Goal: Transaction & Acquisition: Book appointment/travel/reservation

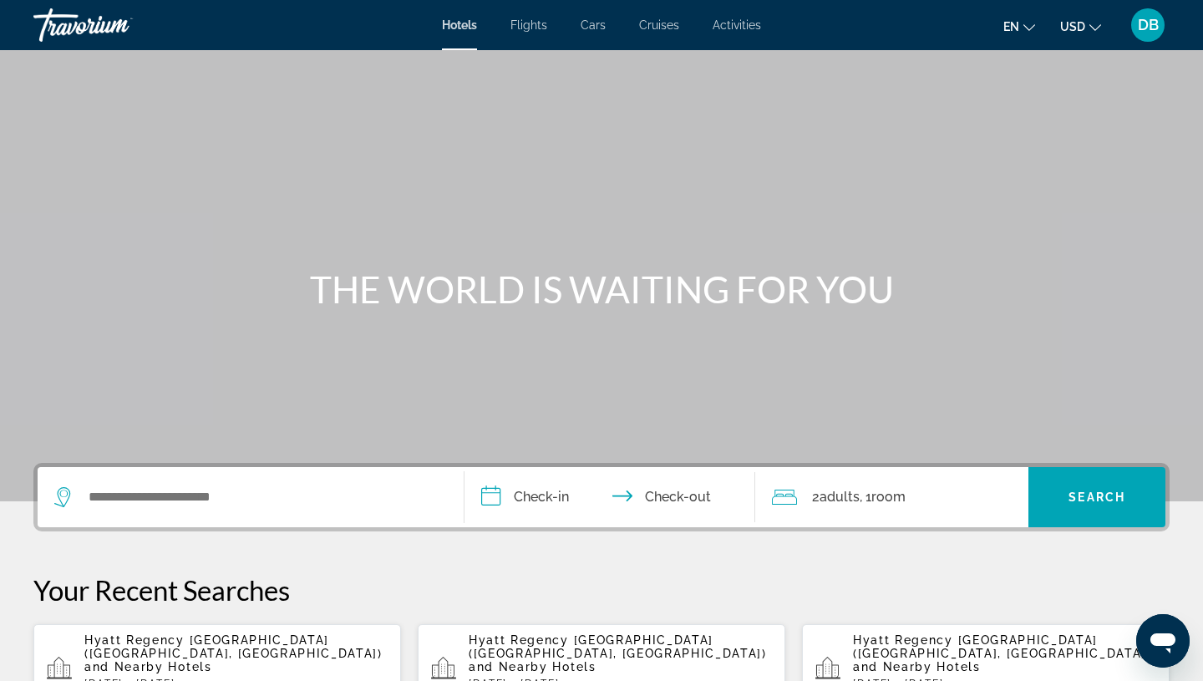
click at [1158, 23] on div "DB" at bounding box center [1147, 24] width 33 height 33
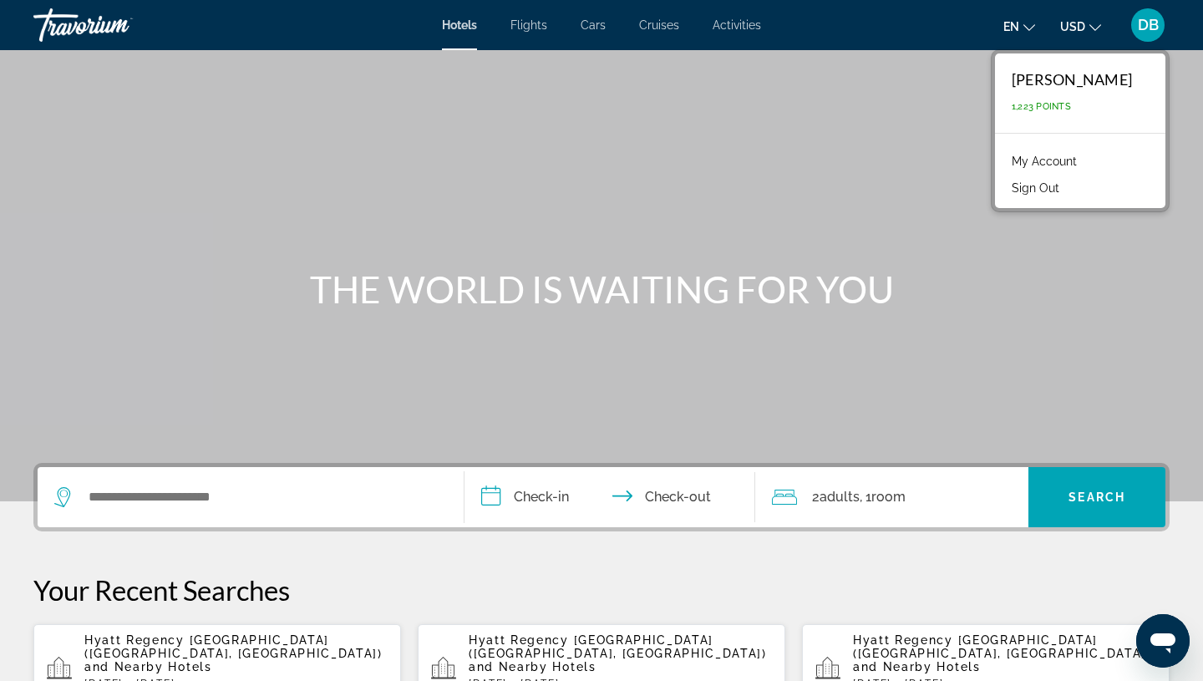
click at [1036, 109] on span "1,223 Points" at bounding box center [1040, 106] width 59 height 11
click at [1042, 162] on link "My Account" at bounding box center [1044, 161] width 82 height 22
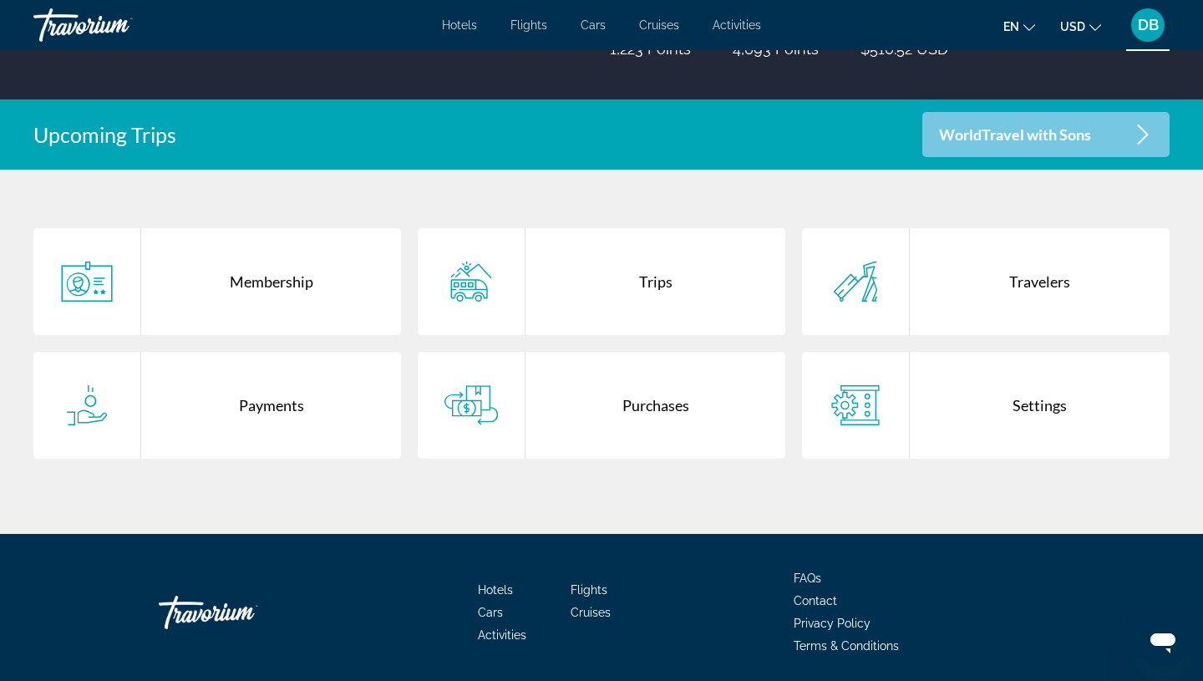
scroll to position [274, 0]
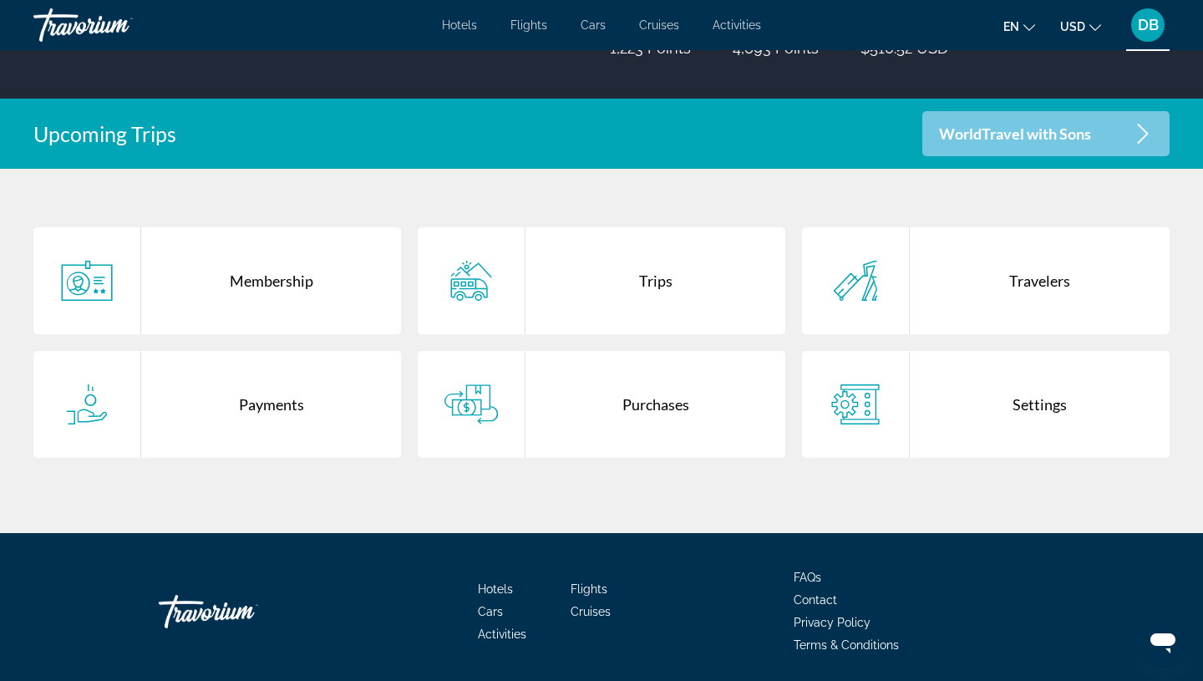
click at [643, 404] on div "Purchases" at bounding box center [655, 404] width 260 height 107
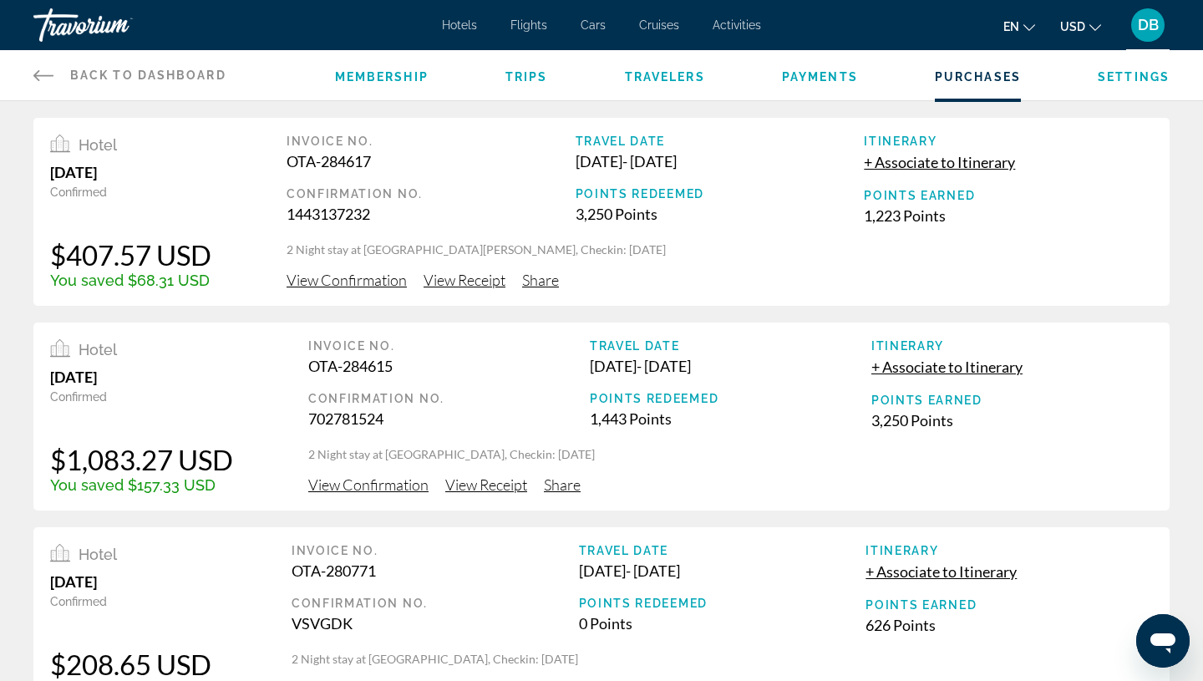
click at [486, 289] on span "View Receipt" at bounding box center [464, 280] width 82 height 18
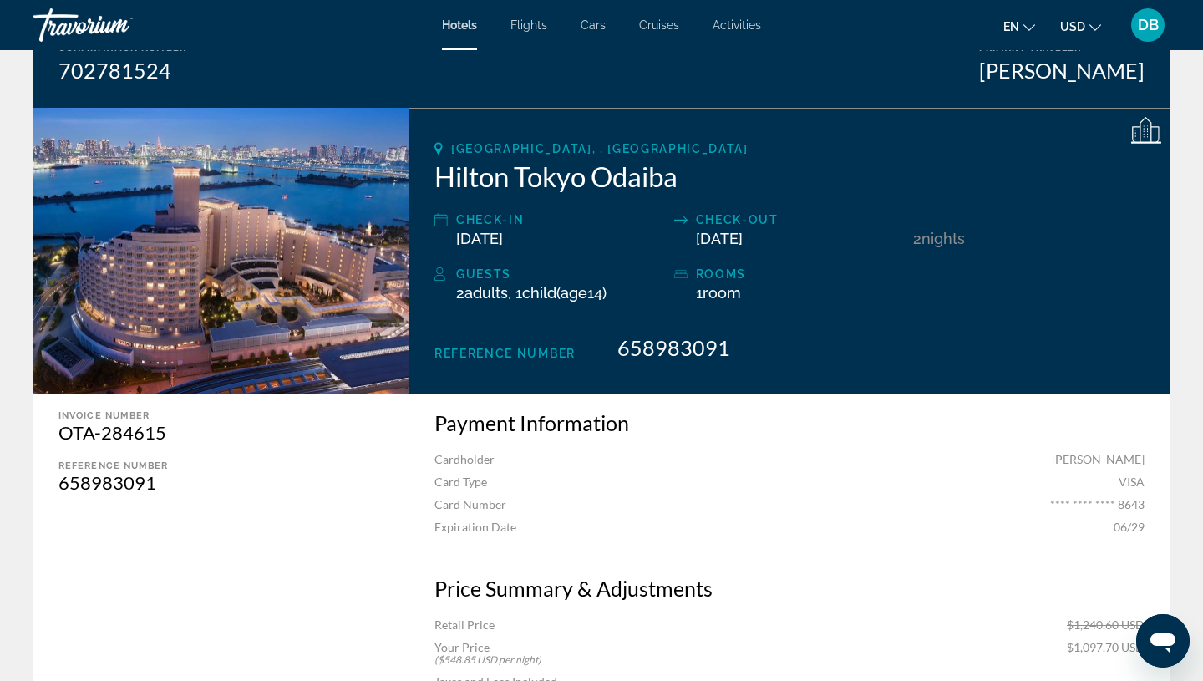
scroll to position [186, 0]
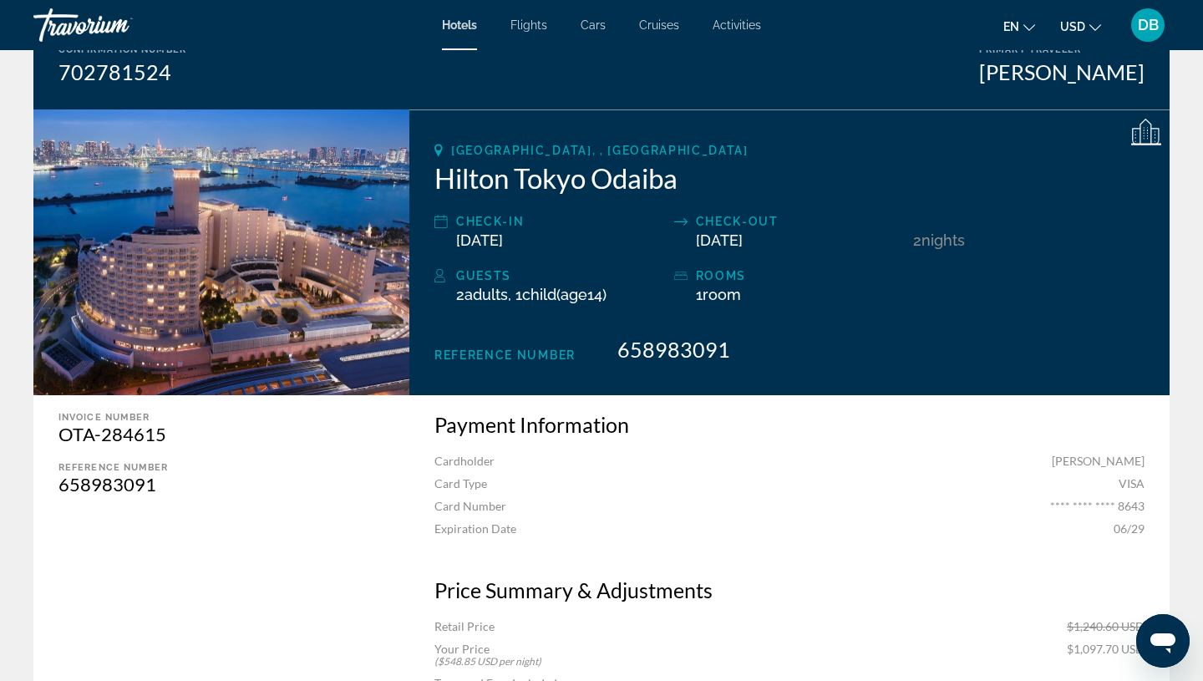
click at [544, 22] on span "Flights" at bounding box center [528, 24] width 37 height 13
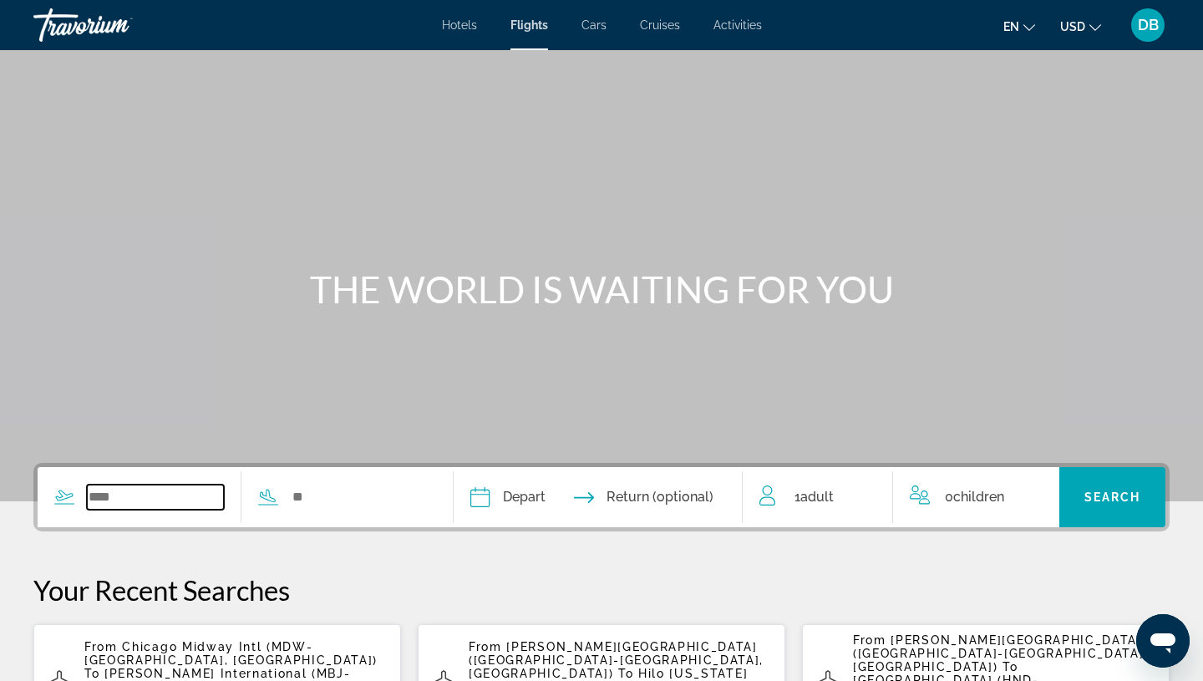
click at [164, 503] on input "Search widget" at bounding box center [155, 496] width 137 height 25
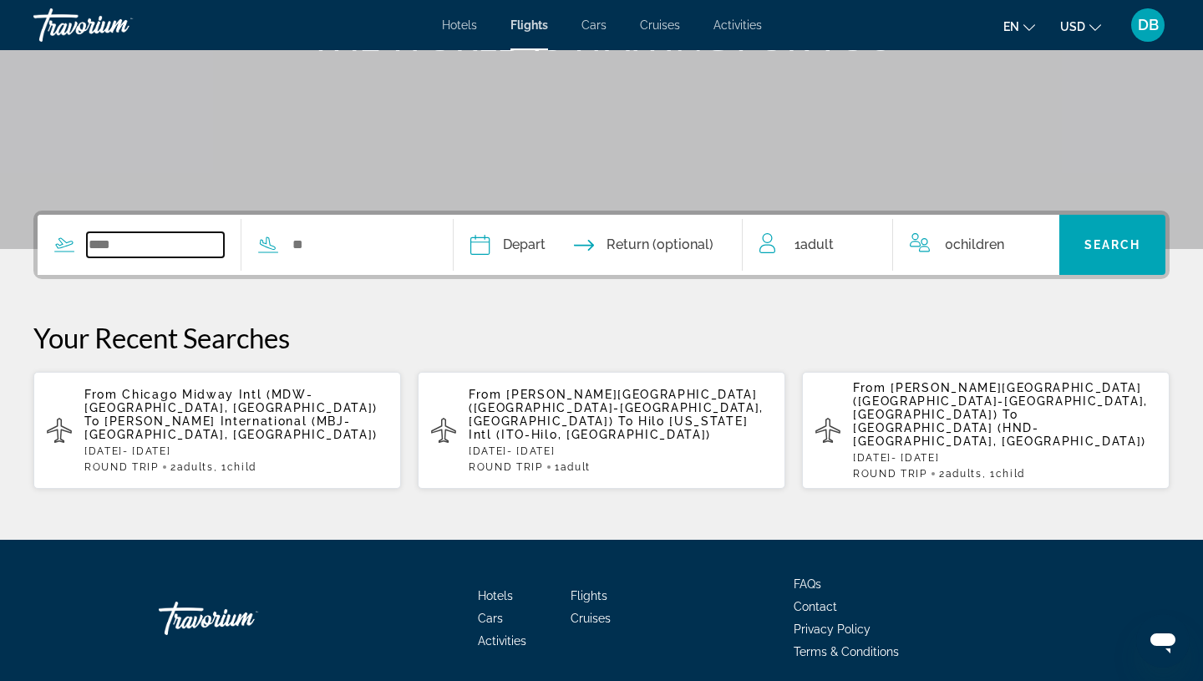
scroll to position [289, 0]
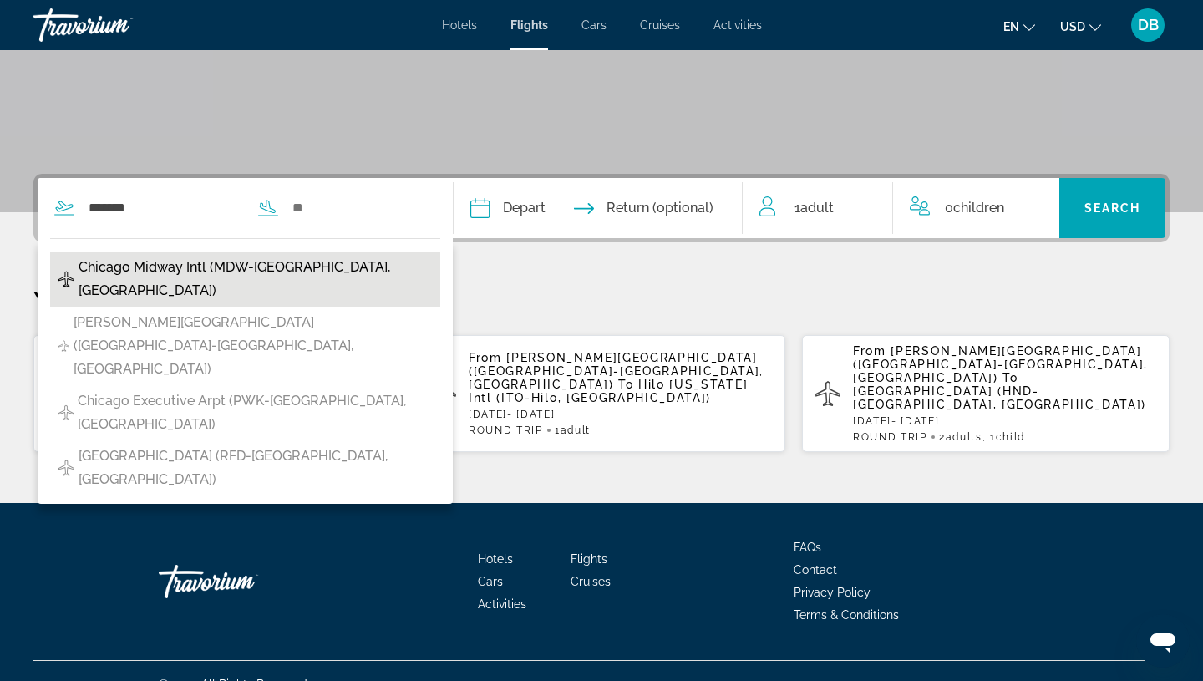
click at [322, 275] on span "Chicago Midway Intl (MDW-[GEOGRAPHIC_DATA], [GEOGRAPHIC_DATA])" at bounding box center [254, 279] width 353 height 47
type input "**********"
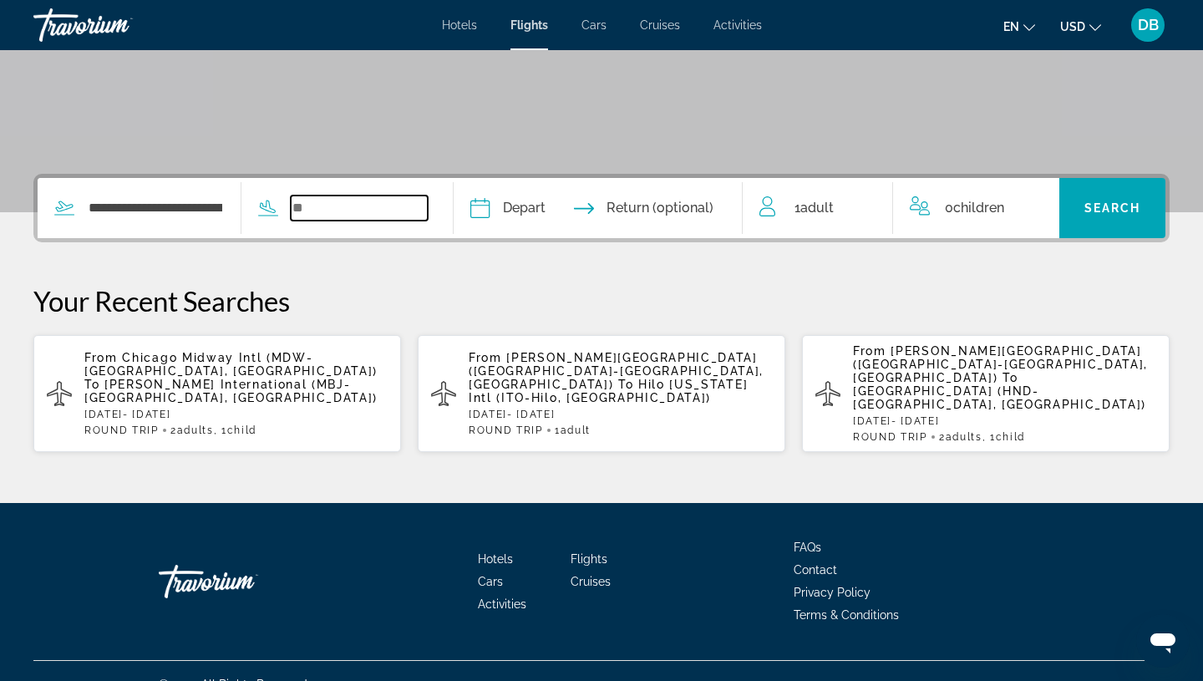
click at [341, 206] on input "Search widget" at bounding box center [359, 207] width 137 height 25
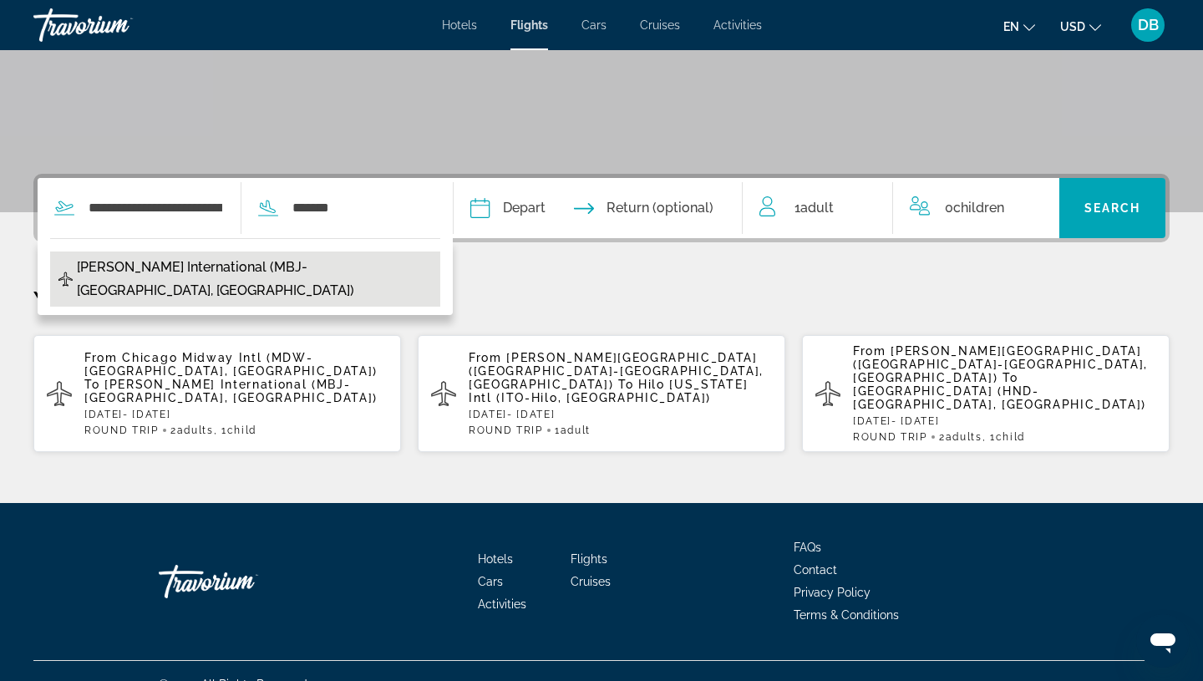
click at [321, 265] on span "[PERSON_NAME] International (MBJ-[GEOGRAPHIC_DATA], [GEOGRAPHIC_DATA])" at bounding box center [254, 279] width 355 height 47
type input "**********"
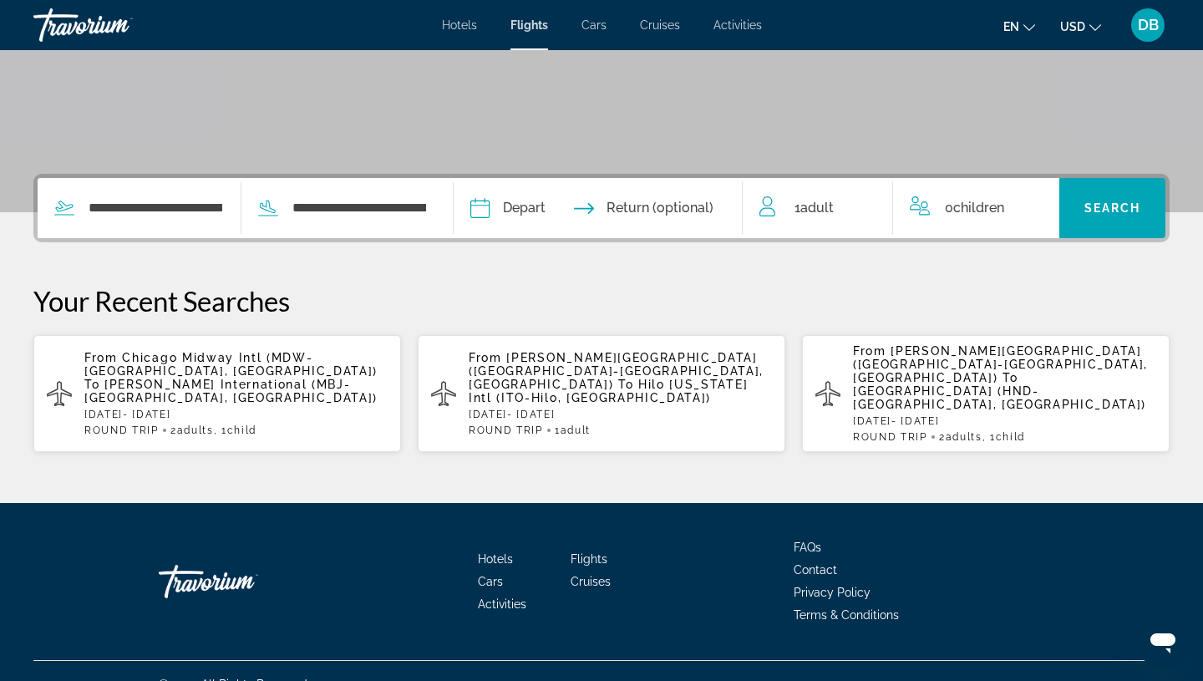
click at [536, 210] on input "Depart date" at bounding box center [537, 210] width 143 height 65
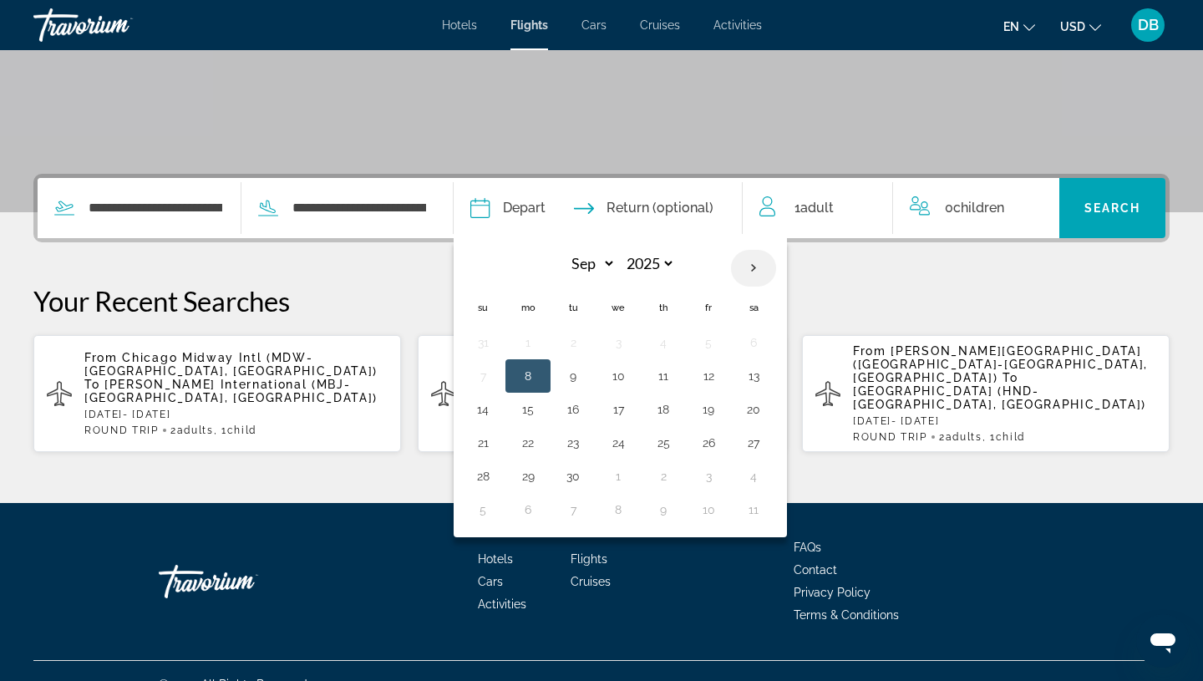
click at [757, 271] on th "Next month" at bounding box center [753, 268] width 45 height 37
select select "**"
click at [631, 481] on button "26" at bounding box center [618, 475] width 27 height 23
type input "**********"
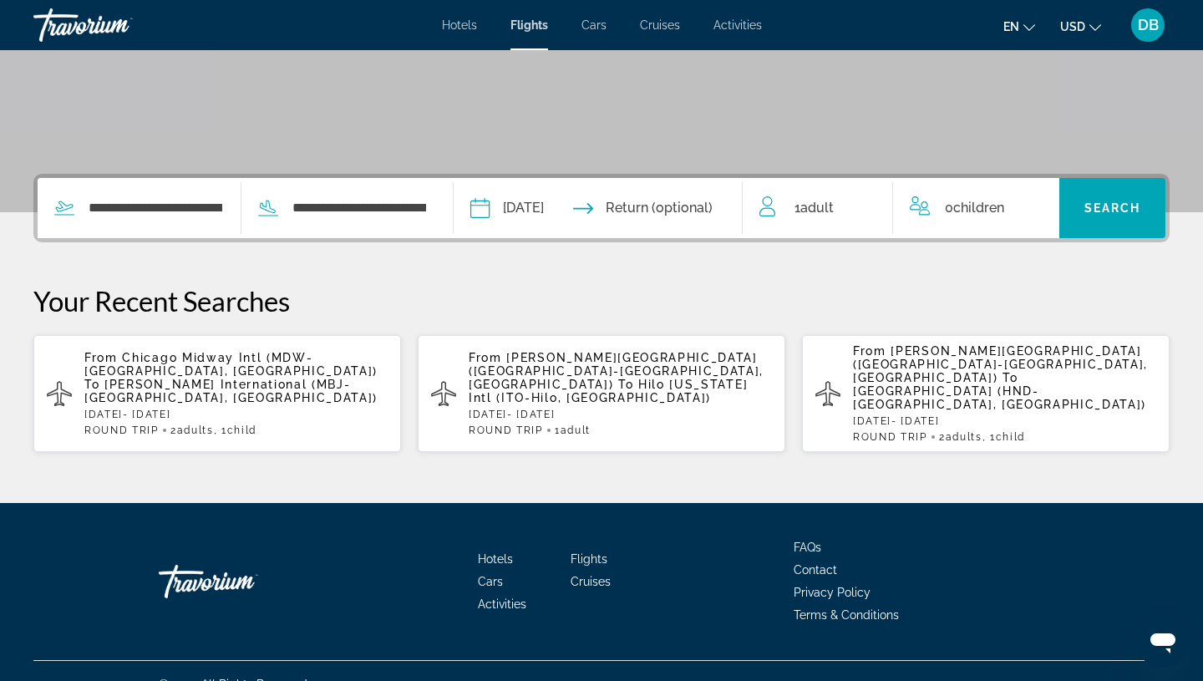
click at [818, 209] on span "Adult" at bounding box center [816, 208] width 33 height 16
click at [867, 204] on icon "Increment adults" at bounding box center [867, 204] width 15 height 15
click at [706, 208] on input "Return date" at bounding box center [677, 210] width 143 height 65
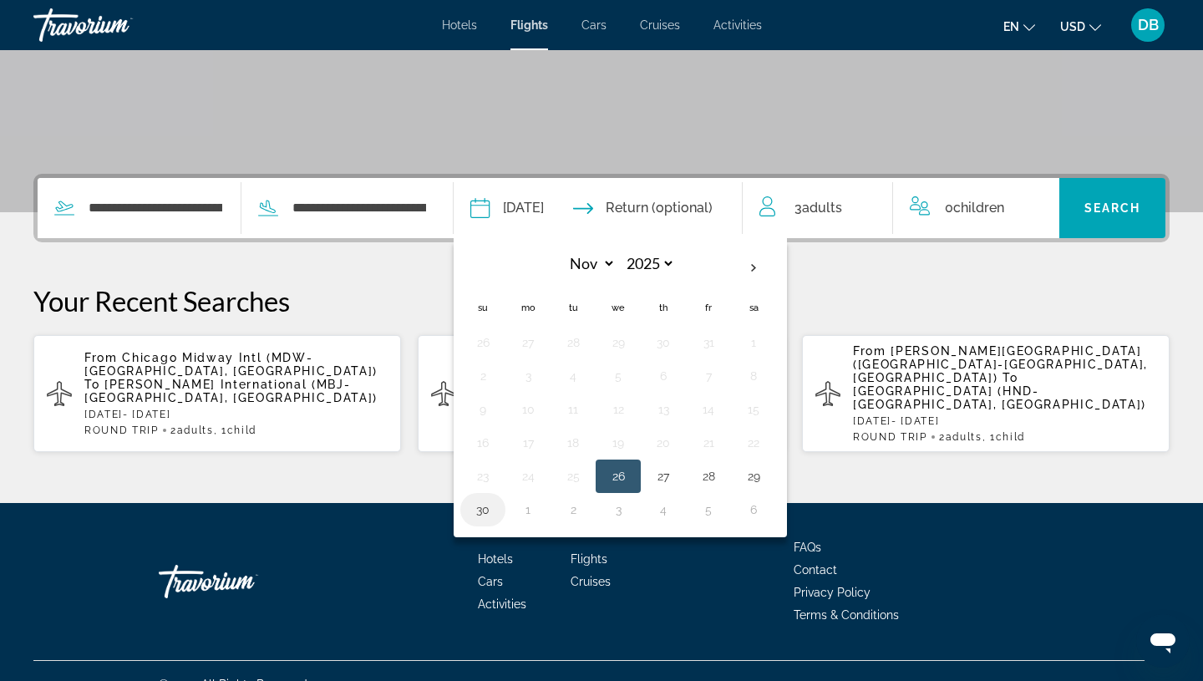
click at [495, 522] on td "30" at bounding box center [482, 509] width 45 height 33
click at [496, 512] on button "30" at bounding box center [482, 509] width 27 height 23
type input "**********"
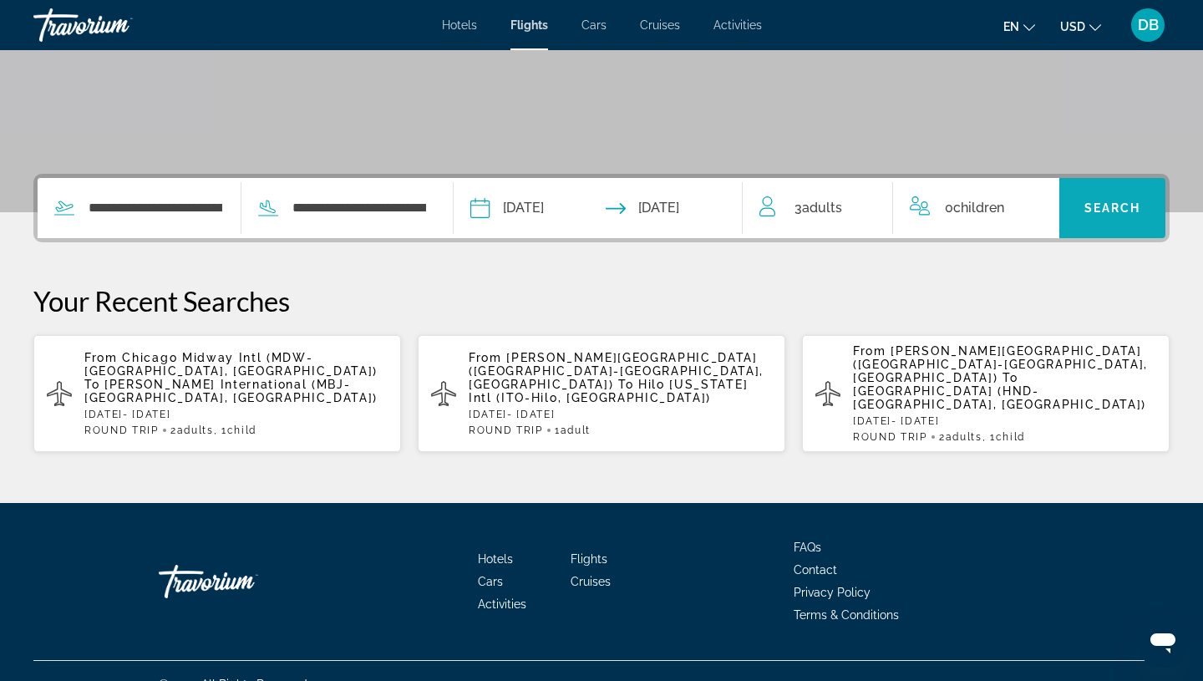
click at [1099, 210] on span "Search" at bounding box center [1112, 207] width 57 height 13
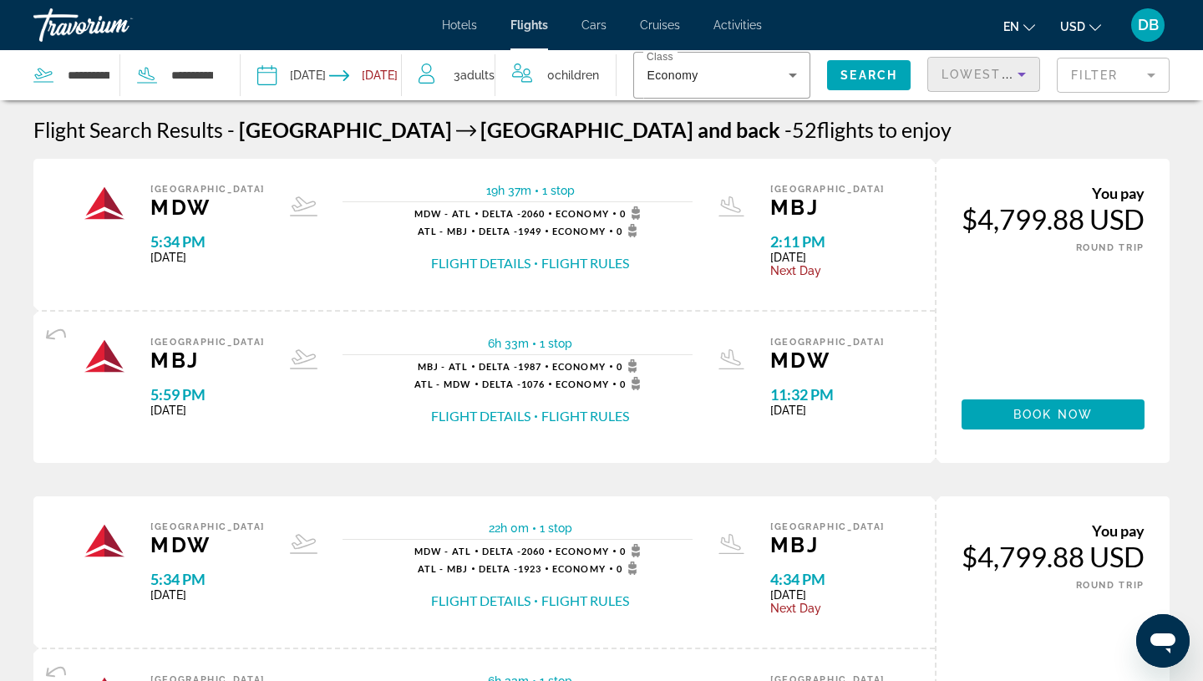
click at [999, 78] on span "Lowest Price" at bounding box center [994, 74] width 107 height 13
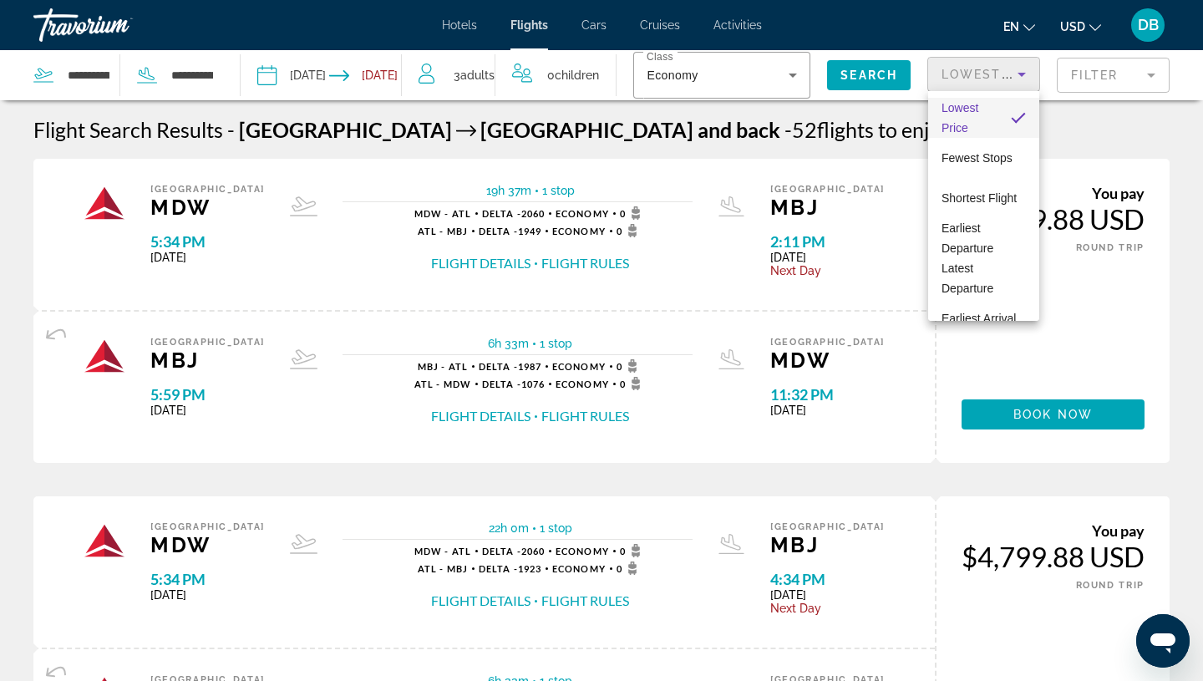
click at [1075, 72] on div at bounding box center [601, 340] width 1203 height 681
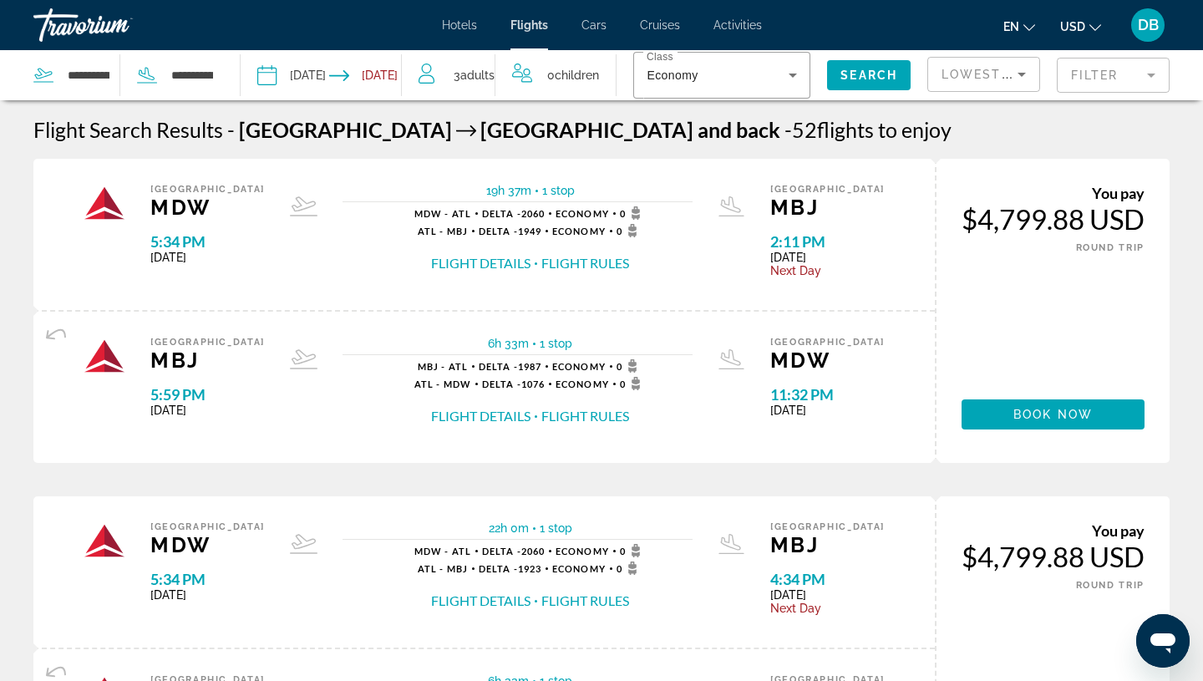
click at [1075, 72] on mat-form-field "Filter" at bounding box center [1112, 75] width 113 height 35
